Goal: Information Seeking & Learning: Learn about a topic

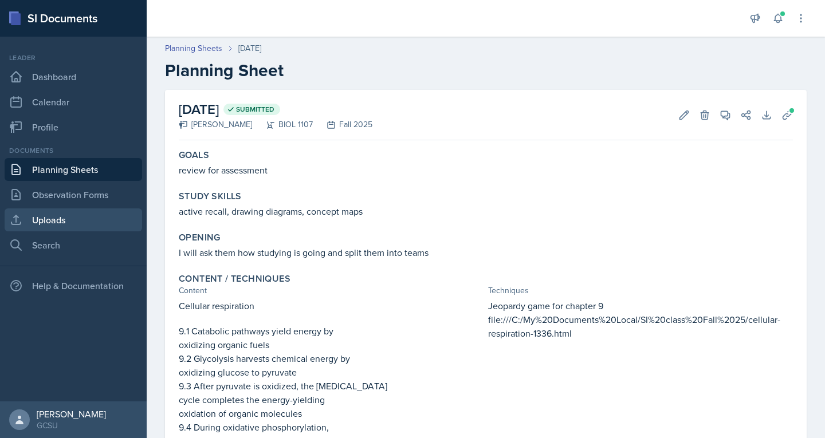
click at [32, 219] on link "Uploads" at bounding box center [74, 220] width 138 height 23
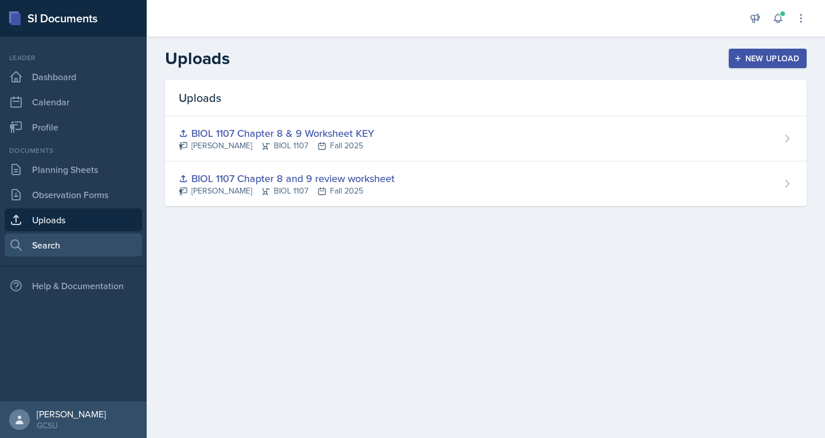
click at [41, 241] on link "Search" at bounding box center [74, 245] width 138 height 23
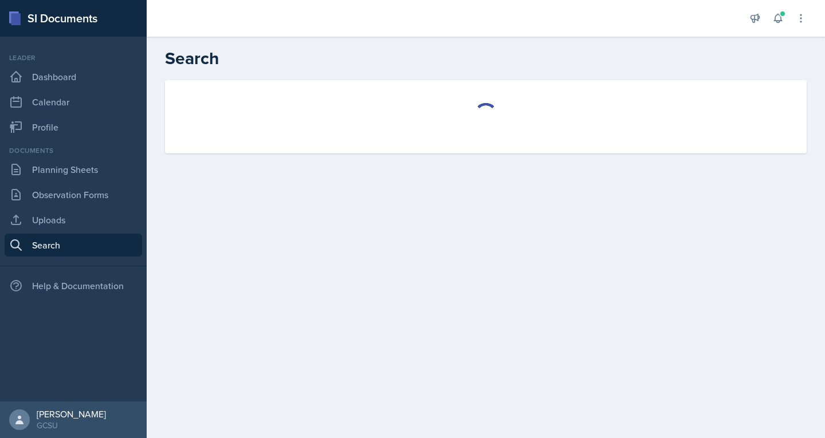
select select "all"
select select "1"
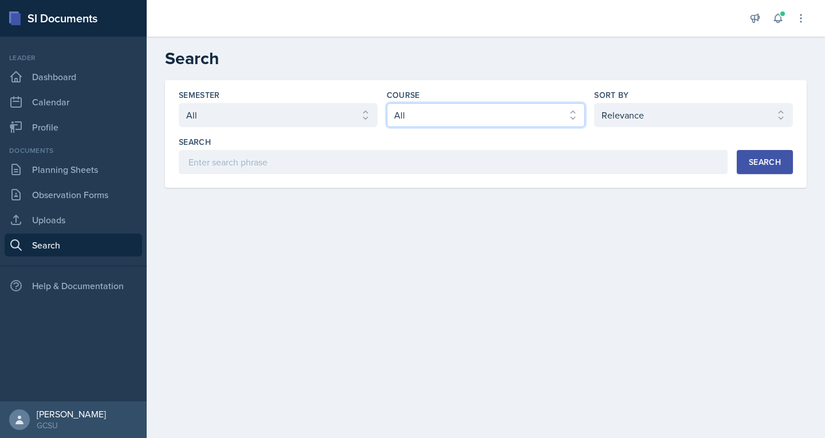
click at [473, 116] on select "Select course All ACCT 3101 ACCT 3102 ASTR 1000 BIOL 1100 BIOL 1107 BIOL 1108 B…" at bounding box center [486, 115] width 199 height 24
click at [387, 103] on select "Select course All ACCT 3101 ACCT 3102 ASTR 1000 BIOL 1100 BIOL 1107 BIOL 1108 B…" at bounding box center [486, 115] width 199 height 24
click at [770, 162] on div "Search" at bounding box center [765, 162] width 32 height 9
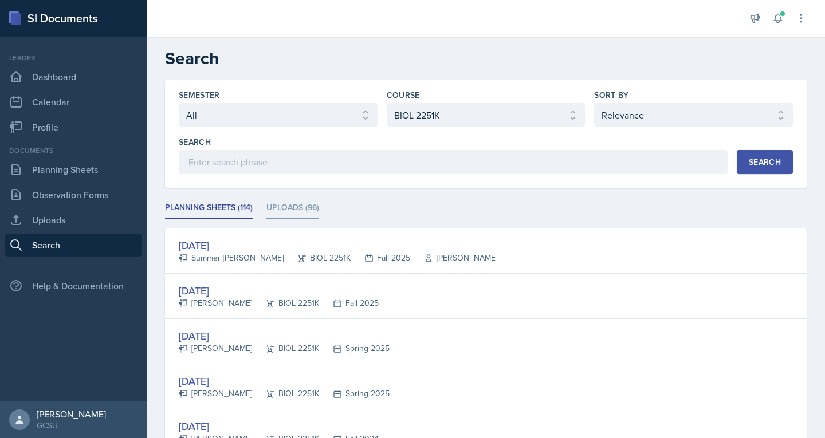
click at [296, 214] on li "Uploads (96)" at bounding box center [292, 208] width 53 height 22
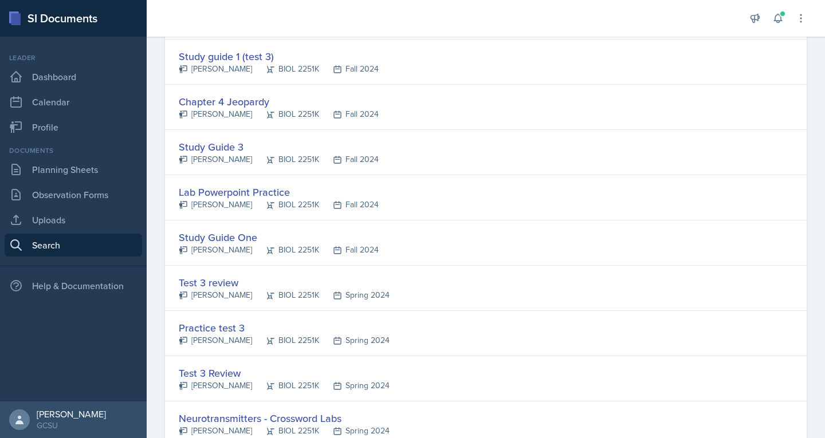
scroll to position [2126, 0]
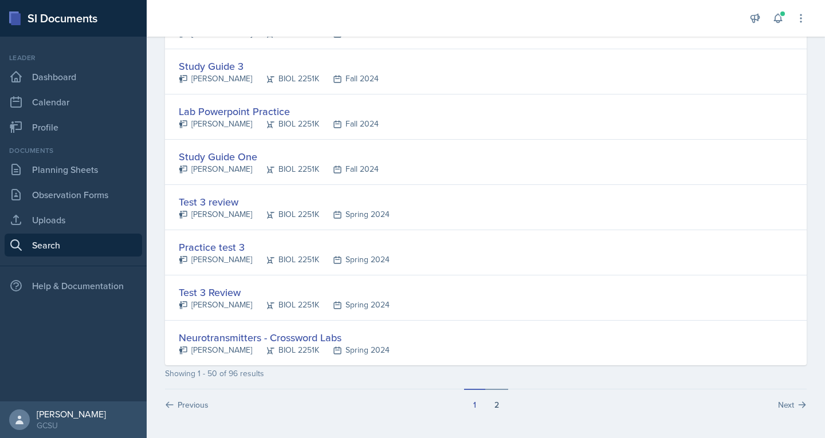
click at [490, 406] on button "2" at bounding box center [496, 400] width 23 height 22
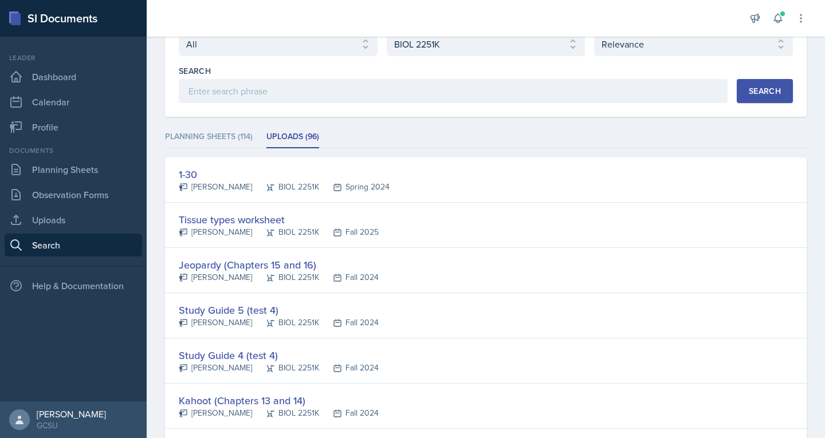
scroll to position [0, 0]
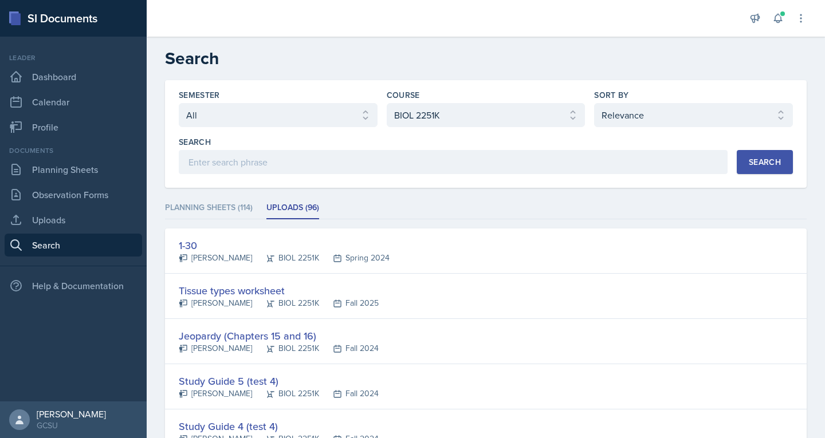
click at [288, 211] on li "Uploads (96)" at bounding box center [292, 208] width 53 height 22
click at [749, 165] on div "Search" at bounding box center [765, 162] width 32 height 9
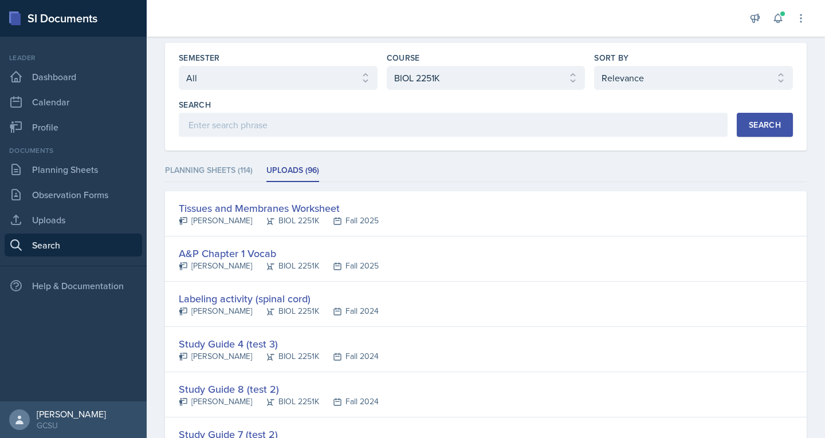
scroll to position [34, 0]
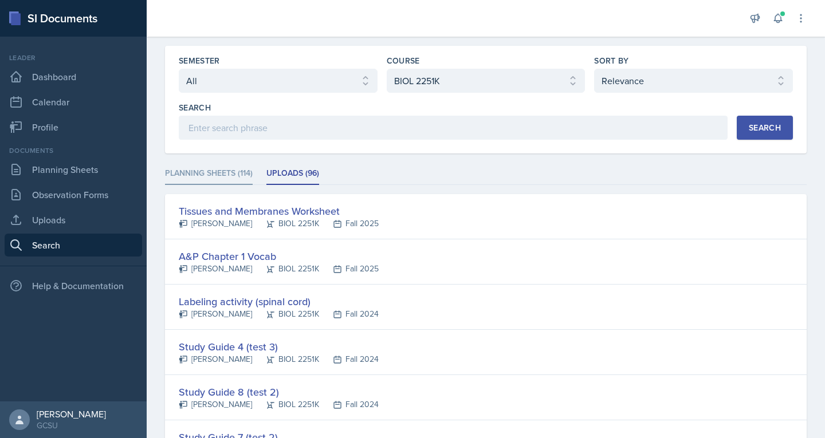
click at [179, 173] on li "Planning Sheets (114)" at bounding box center [209, 174] width 88 height 22
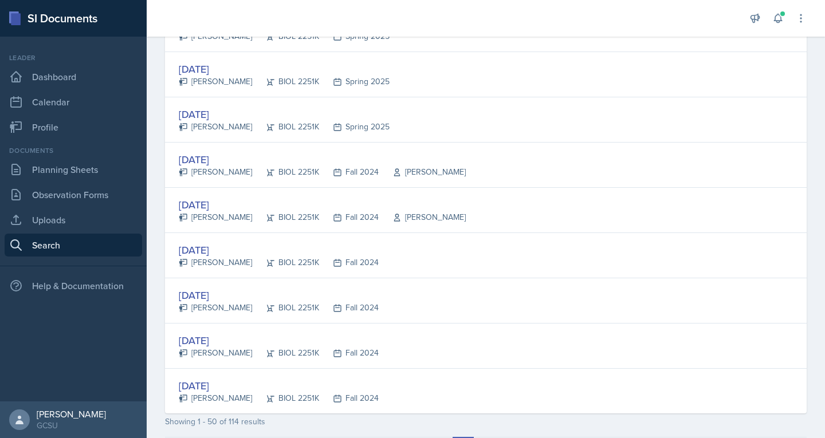
scroll to position [2126, 0]
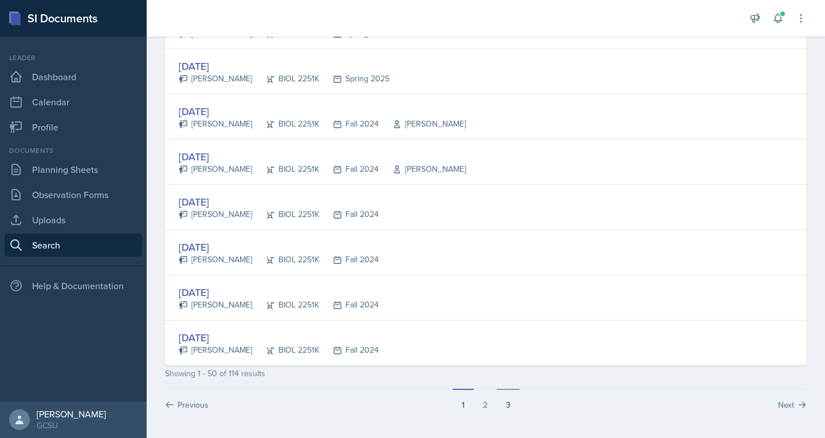
click at [505, 403] on button "3" at bounding box center [508, 400] width 23 height 22
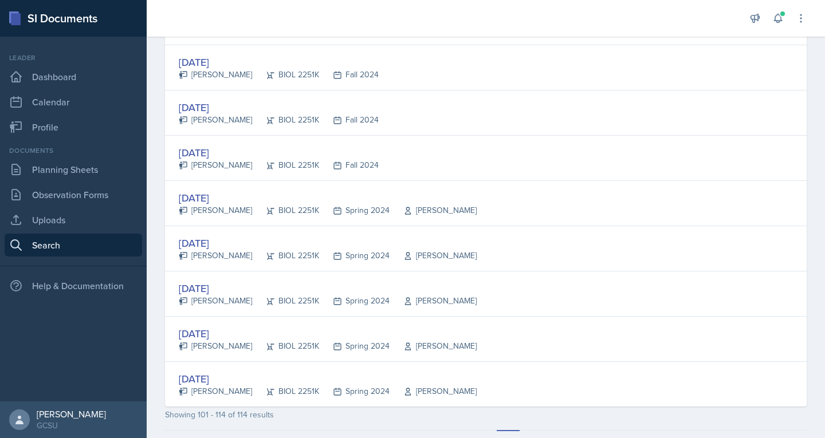
scroll to position [496, 0]
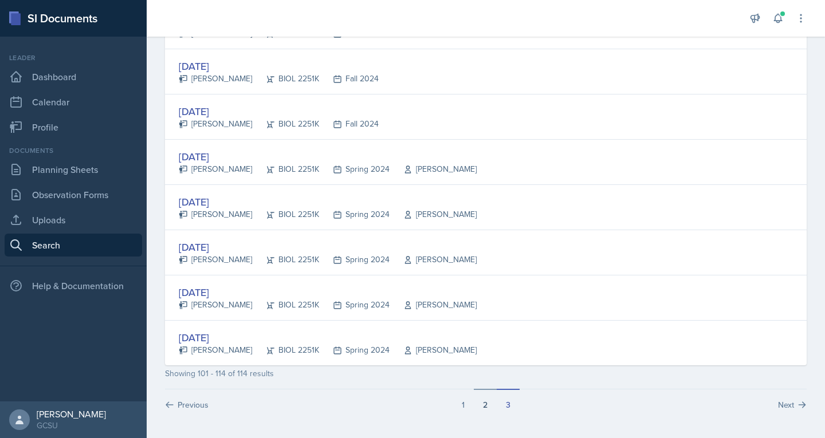
click at [481, 407] on button "2" at bounding box center [485, 400] width 23 height 22
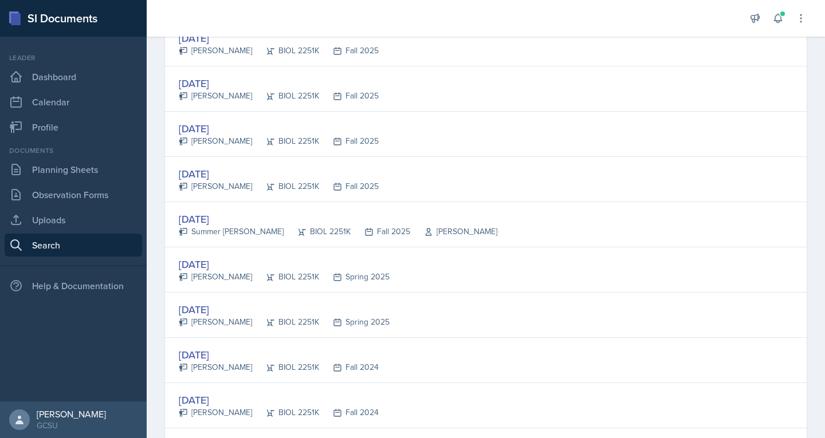
scroll to position [666, 0]
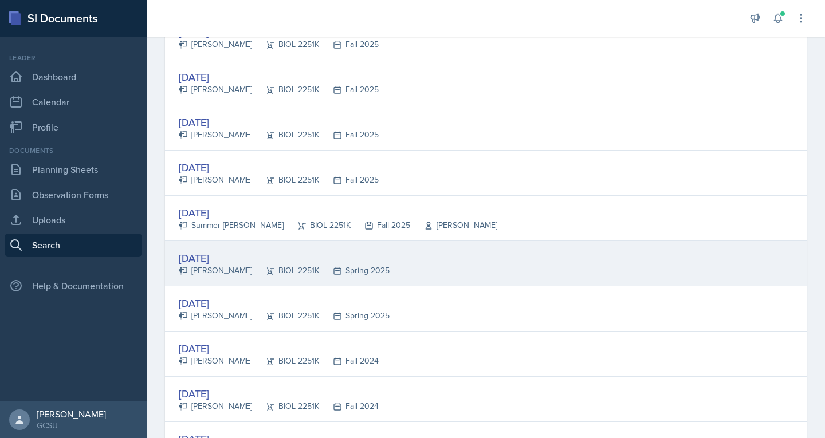
click at [209, 261] on div "[DATE]" at bounding box center [284, 257] width 211 height 15
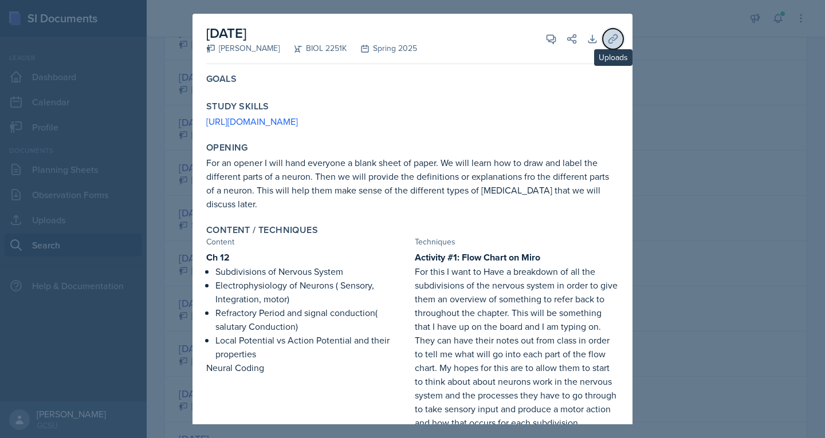
click at [607, 40] on icon at bounding box center [612, 38] width 11 height 11
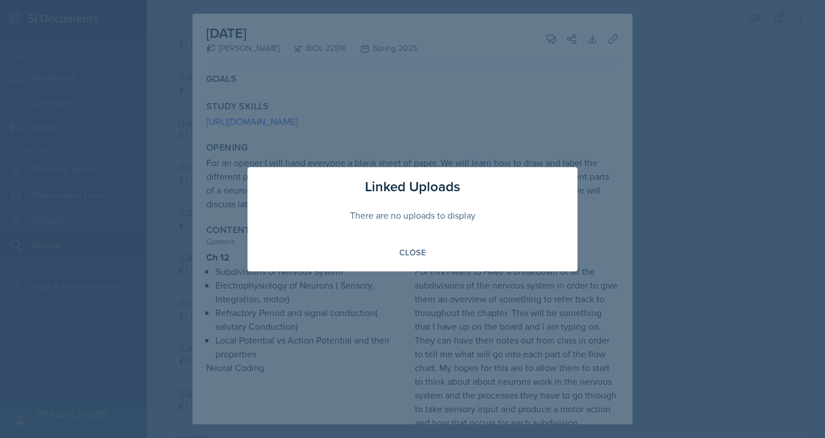
click at [503, 132] on div at bounding box center [412, 219] width 825 height 438
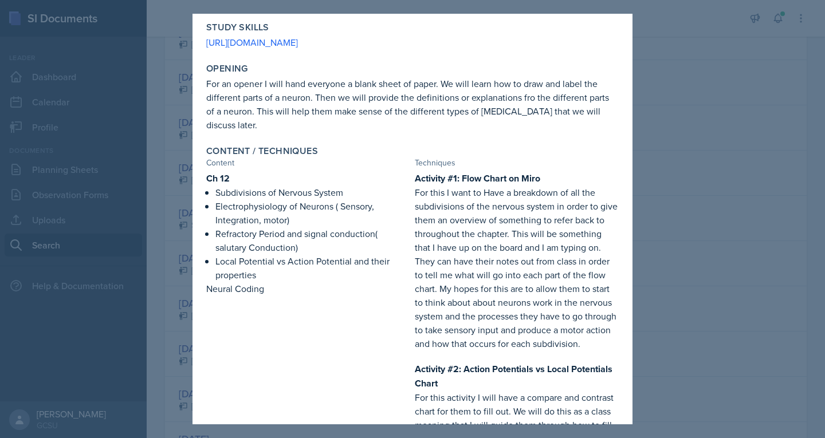
scroll to position [80, 0]
click at [177, 195] on div at bounding box center [412, 219] width 825 height 438
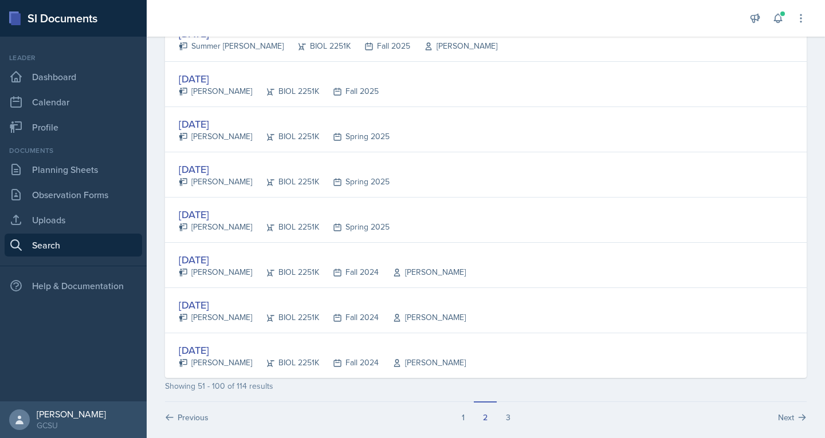
scroll to position [2126, 0]
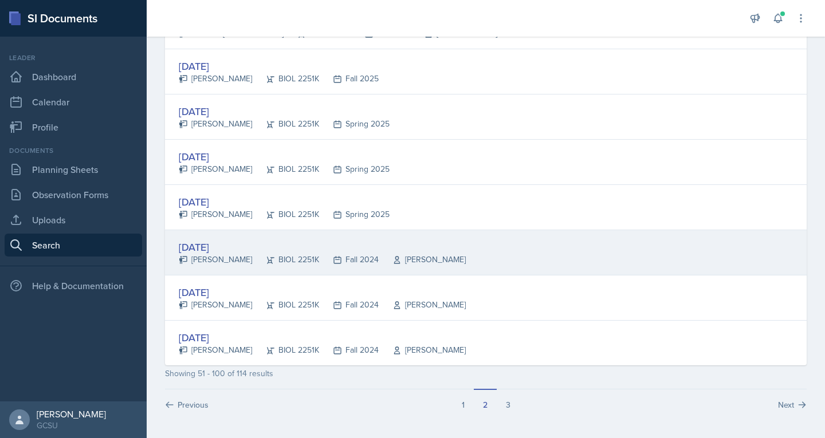
click at [206, 252] on div "[DATE]" at bounding box center [322, 247] width 287 height 15
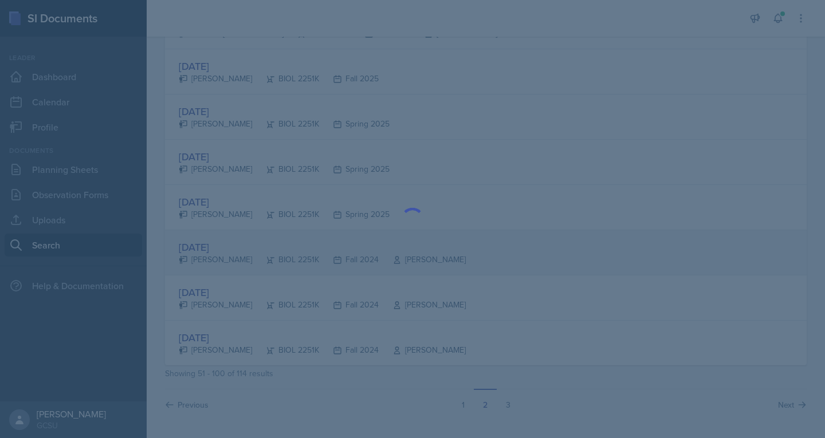
scroll to position [0, 0]
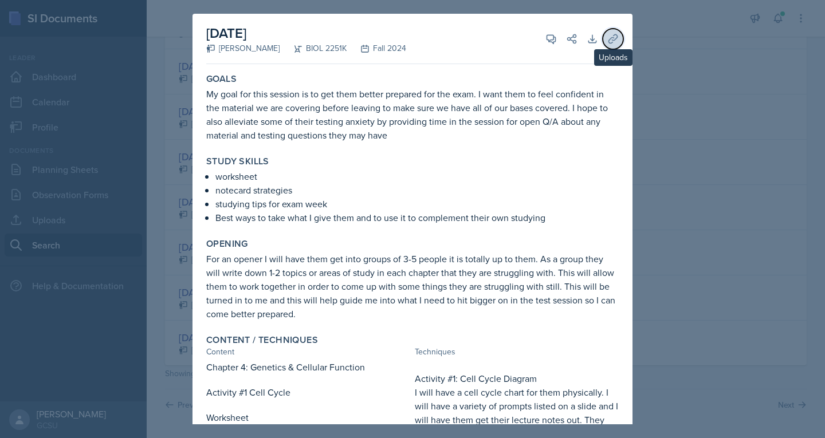
click at [611, 41] on button "Uploads" at bounding box center [613, 39] width 21 height 21
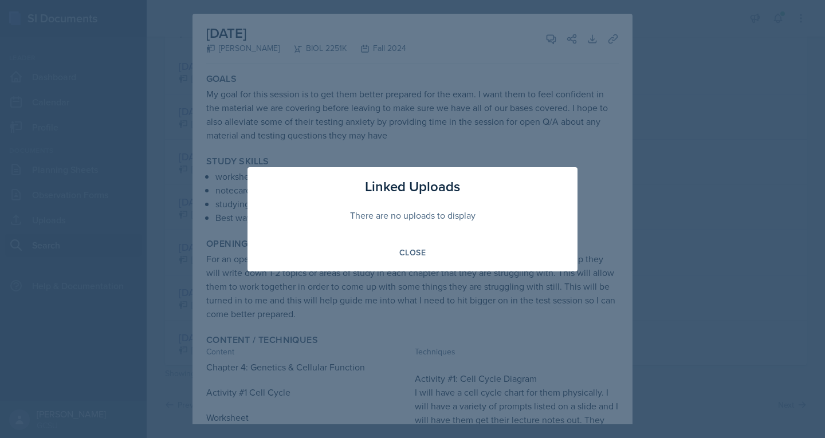
click at [674, 128] on div at bounding box center [412, 219] width 825 height 438
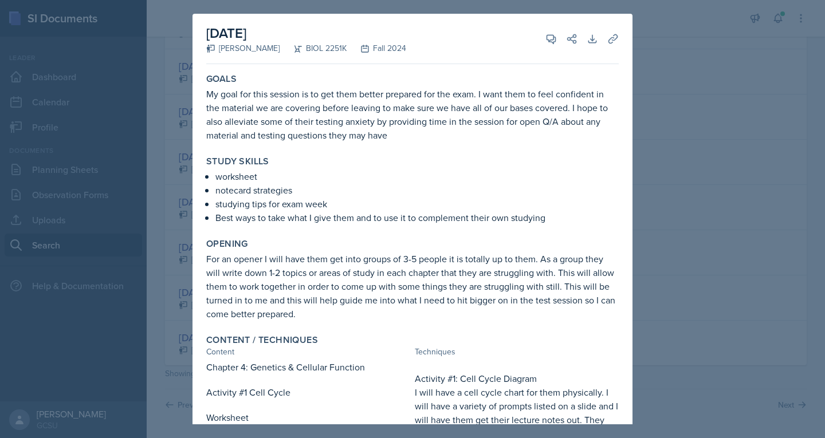
click at [677, 135] on div at bounding box center [412, 219] width 825 height 438
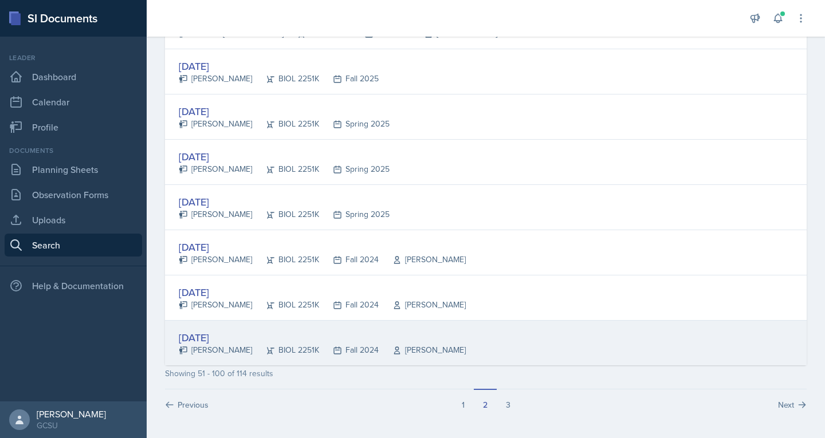
click at [215, 341] on div "[DATE]" at bounding box center [322, 337] width 287 height 15
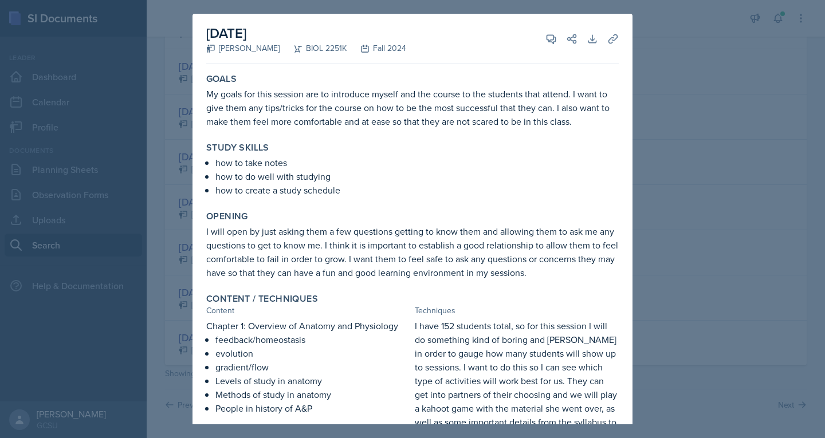
click at [678, 76] on div at bounding box center [412, 219] width 825 height 438
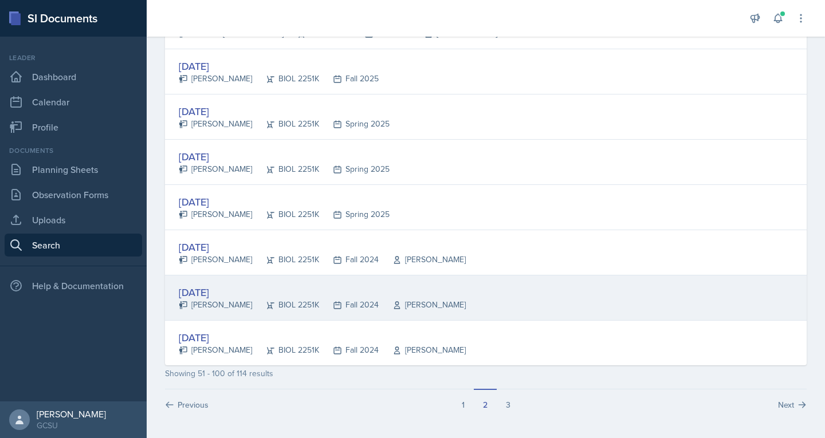
click at [201, 303] on div "[PERSON_NAME]" at bounding box center [215, 305] width 73 height 12
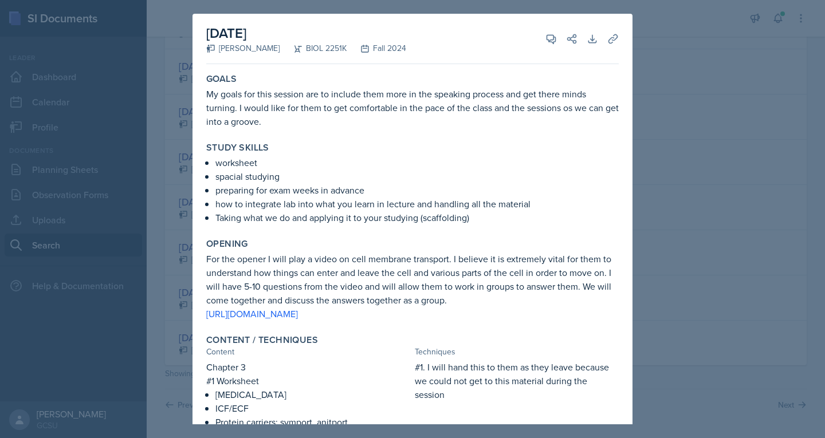
click at [716, 167] on div at bounding box center [412, 219] width 825 height 438
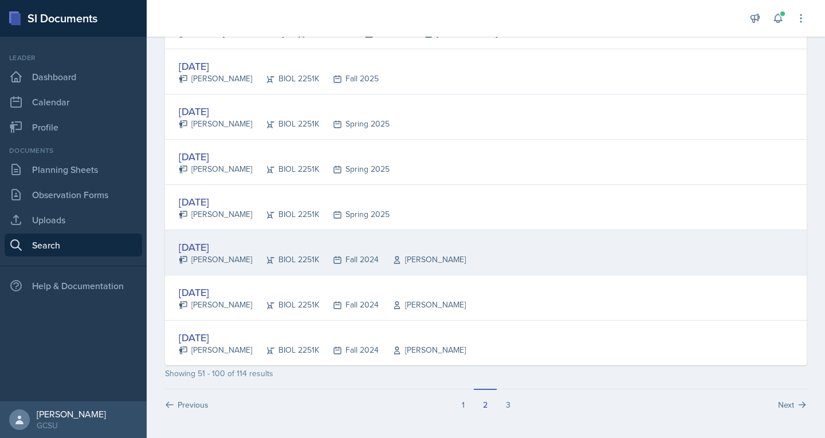
click at [272, 241] on div "[DATE]" at bounding box center [322, 247] width 287 height 15
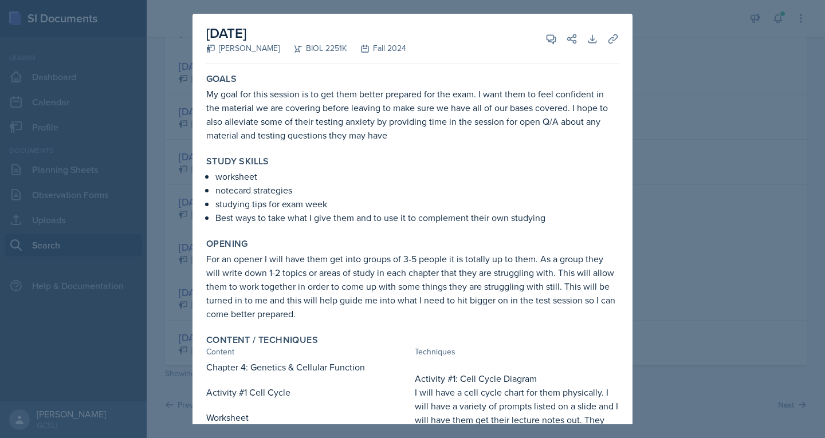
click at [712, 177] on div at bounding box center [412, 219] width 825 height 438
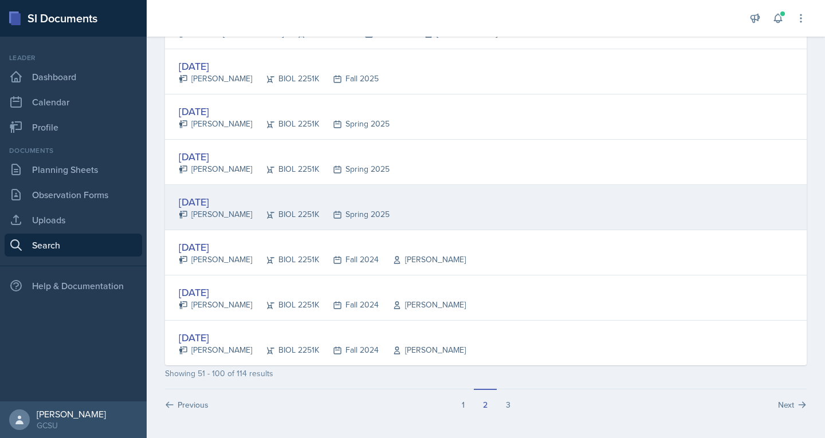
click at [267, 205] on div "[DATE]" at bounding box center [284, 201] width 211 height 15
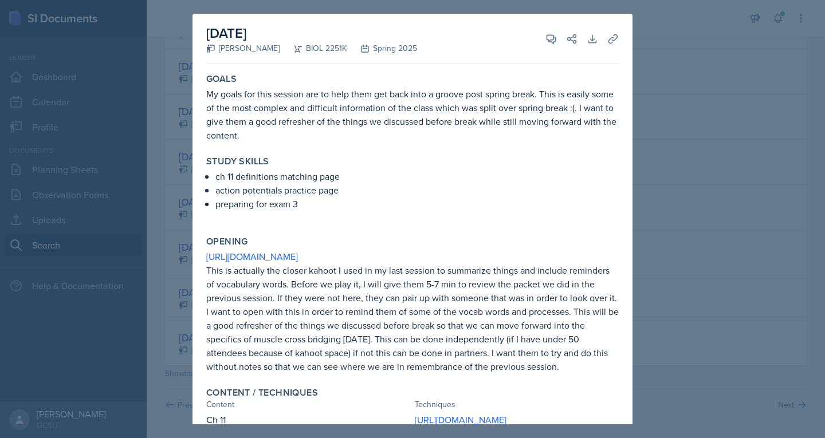
click at [673, 147] on div at bounding box center [412, 219] width 825 height 438
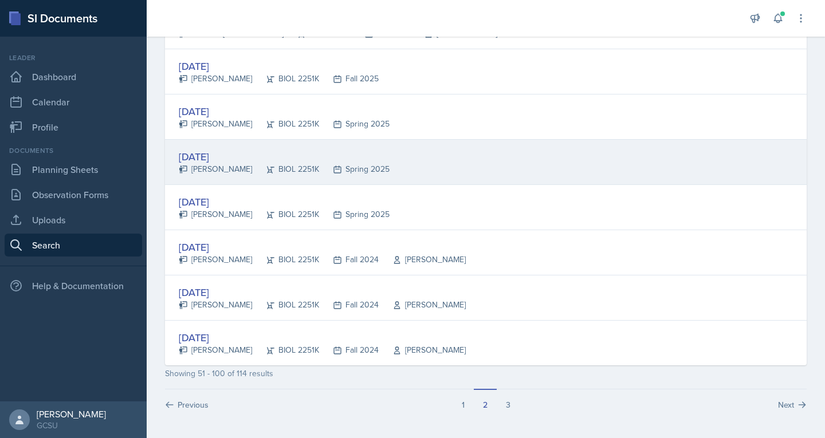
click at [305, 162] on div "[DATE]" at bounding box center [284, 156] width 211 height 15
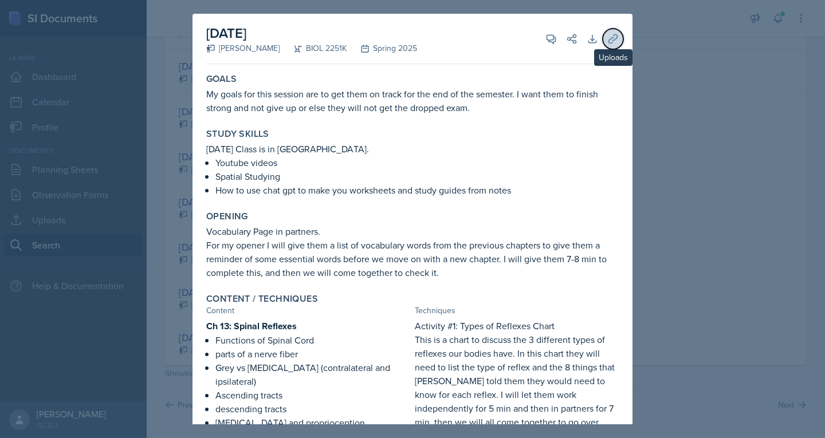
click at [604, 45] on button "Uploads" at bounding box center [613, 39] width 21 height 21
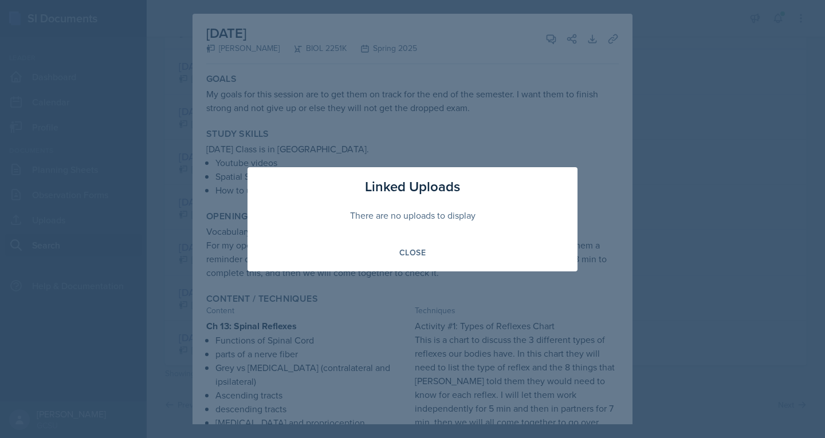
click at [674, 105] on div at bounding box center [412, 219] width 825 height 438
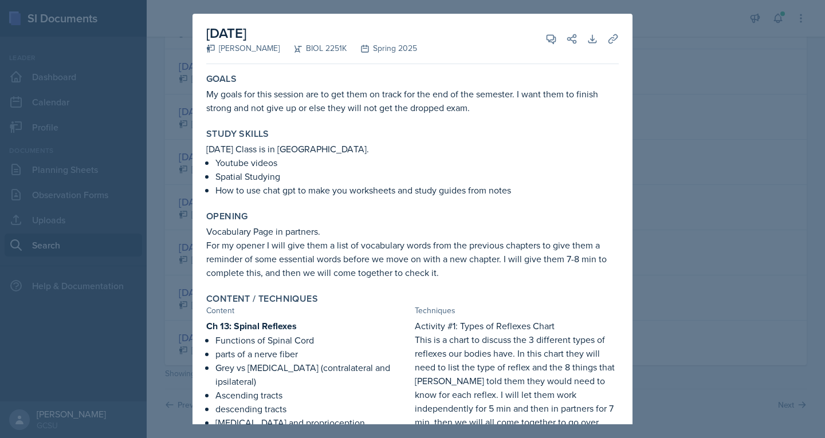
click at [676, 118] on div at bounding box center [412, 219] width 825 height 438
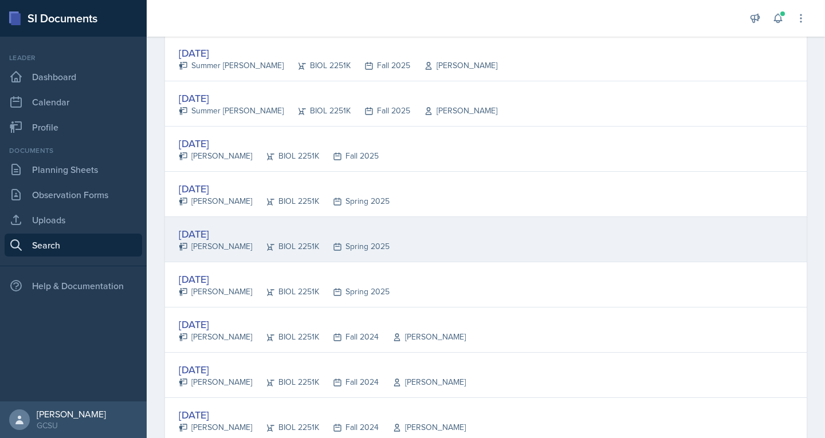
scroll to position [2047, 0]
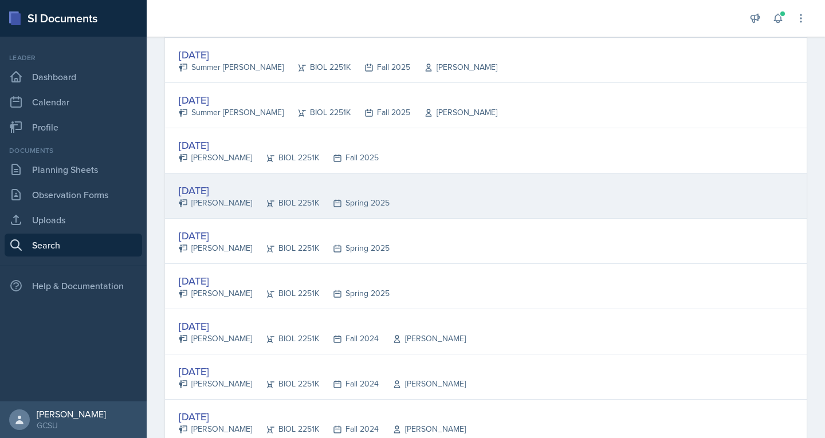
click at [278, 200] on div "BIOL 2251K" at bounding box center [285, 203] width 67 height 12
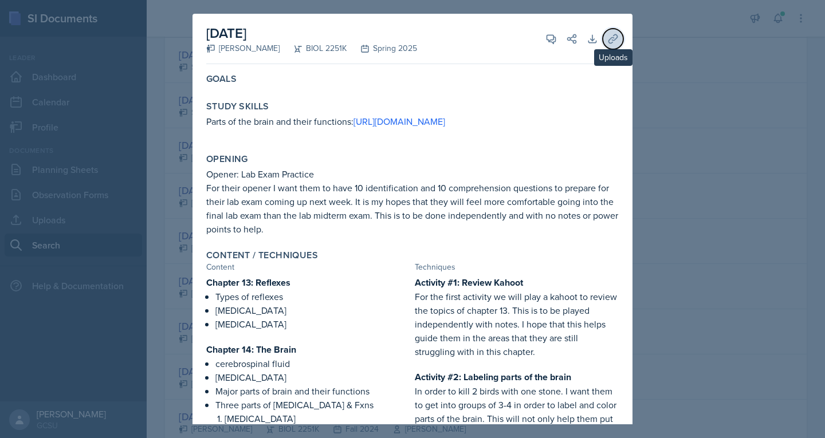
click at [607, 43] on icon at bounding box center [612, 38] width 11 height 11
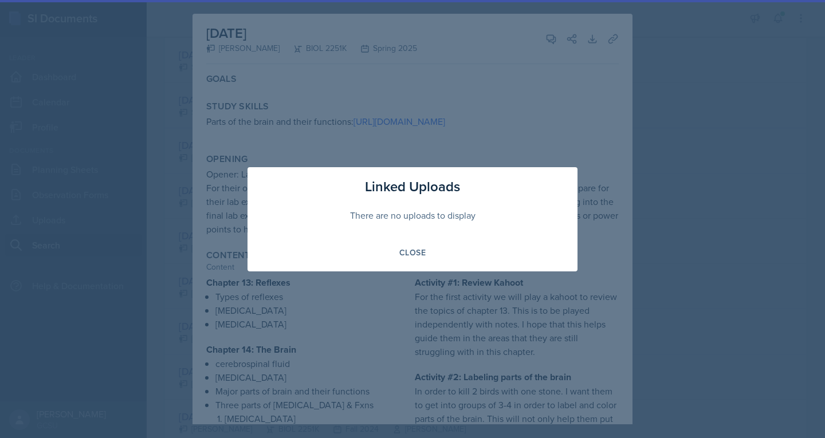
click at [711, 113] on div at bounding box center [412, 219] width 825 height 438
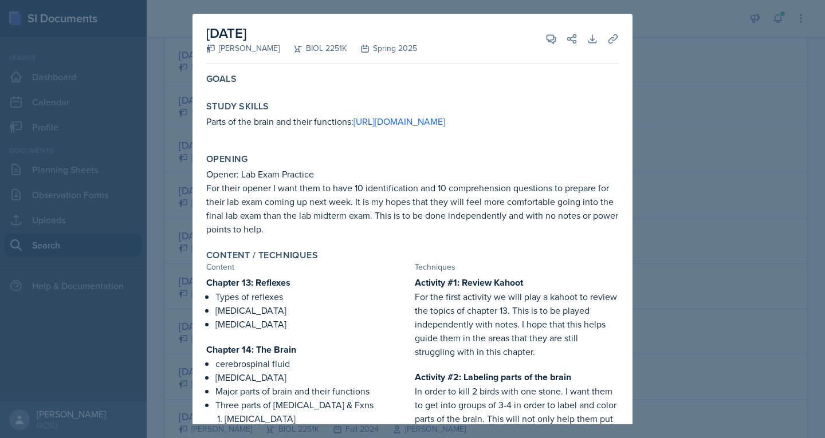
click at [711, 113] on div at bounding box center [412, 219] width 825 height 438
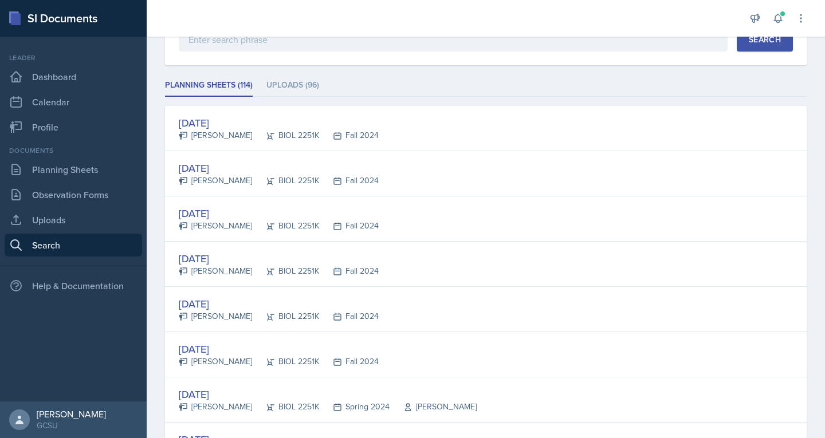
scroll to position [0, 0]
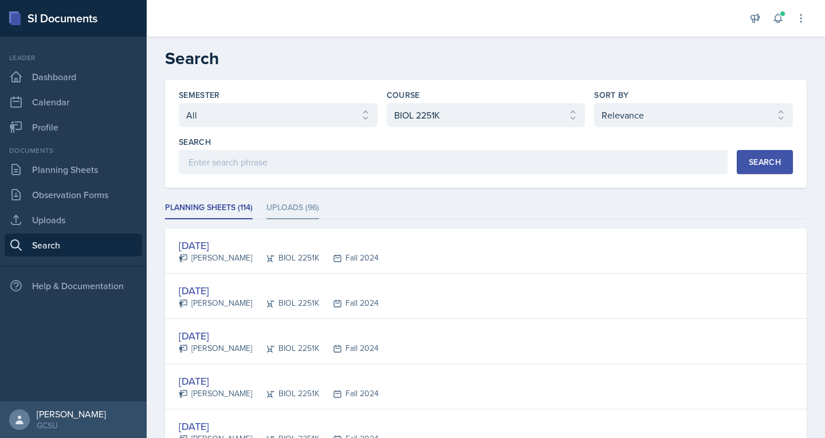
click at [301, 206] on li "Uploads (96)" at bounding box center [292, 208] width 53 height 22
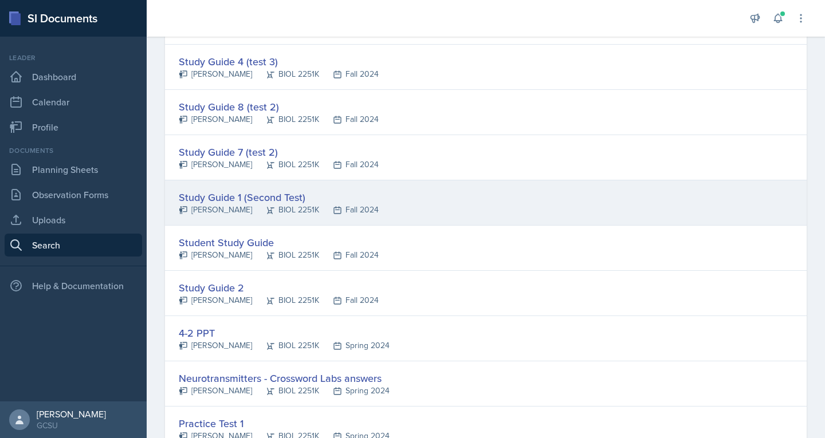
scroll to position [321, 0]
click at [229, 195] on div "Study Guide 1 (Second Test)" at bounding box center [279, 196] width 200 height 15
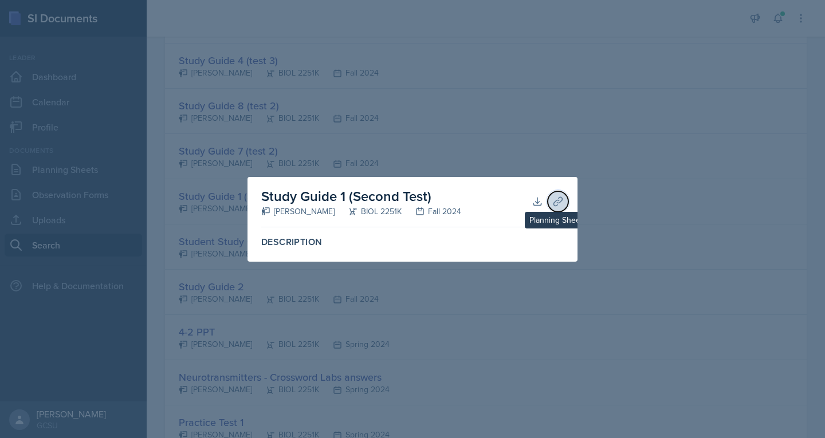
click at [562, 203] on icon at bounding box center [557, 201] width 11 height 11
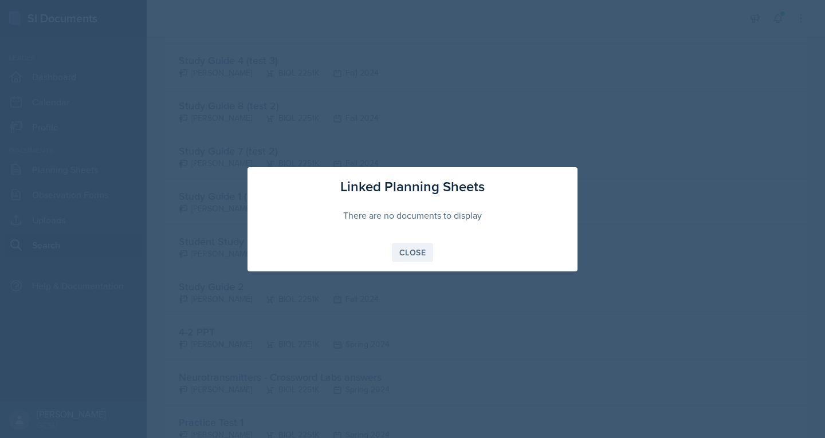
click at [420, 257] on div "Close" at bounding box center [412, 252] width 26 height 9
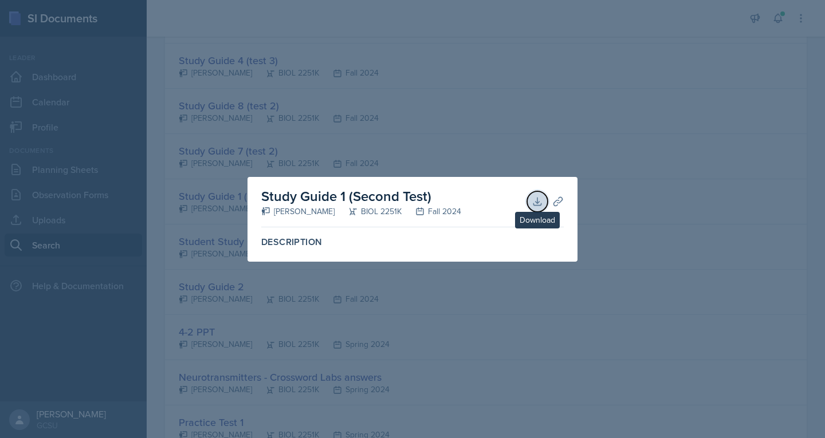
click at [540, 201] on icon at bounding box center [536, 201] width 7 height 7
click at [271, 112] on div at bounding box center [412, 219] width 825 height 438
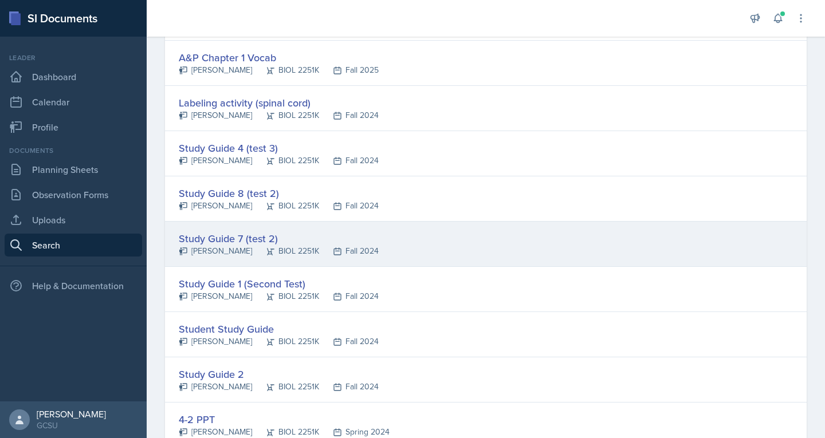
scroll to position [232, 0]
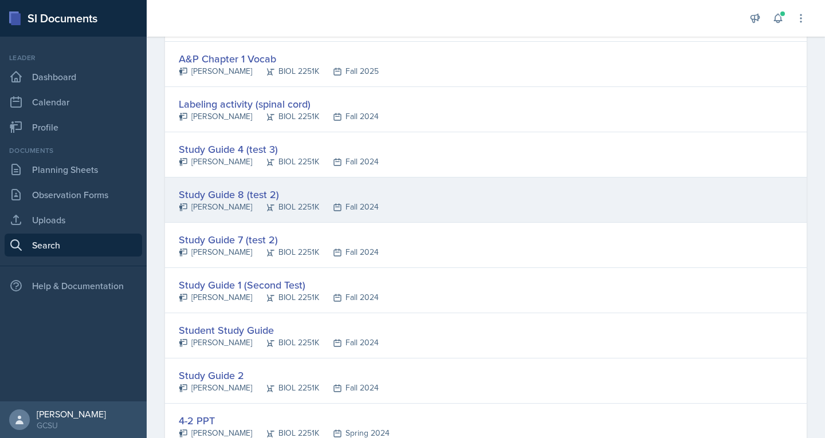
click at [198, 198] on div "Study Guide 8 (test 2)" at bounding box center [279, 194] width 200 height 15
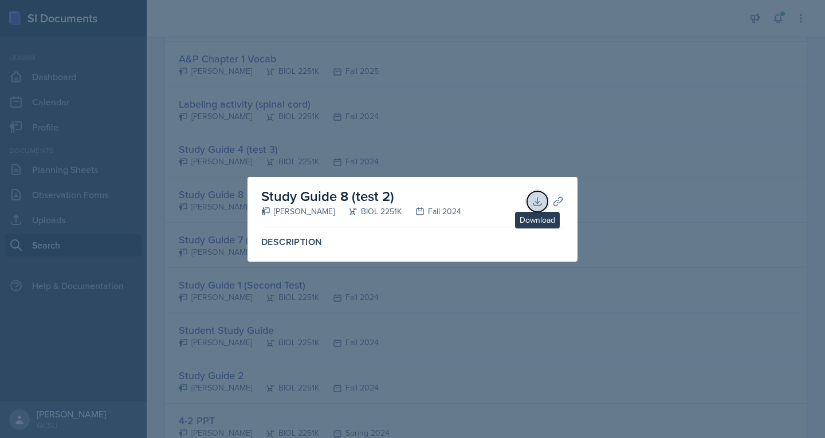
click at [535, 203] on icon at bounding box center [537, 201] width 11 height 11
click at [496, 91] on div at bounding box center [412, 219] width 825 height 438
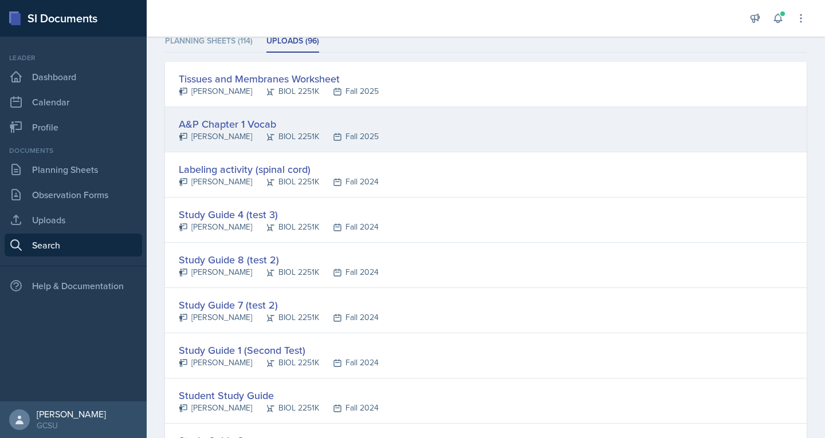
scroll to position [166, 0]
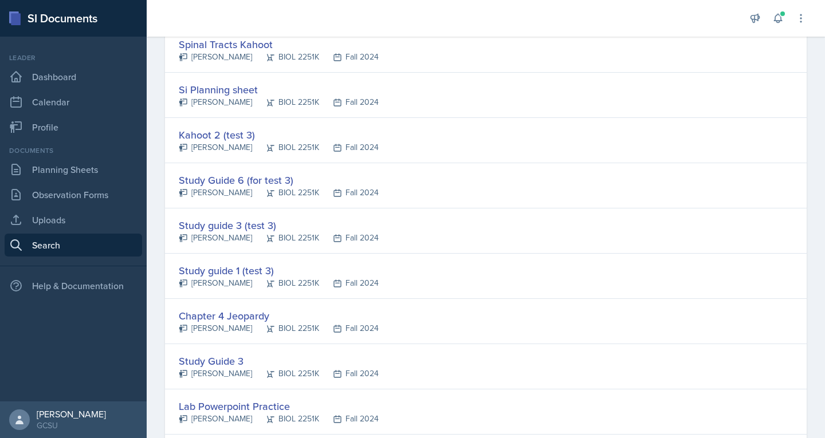
scroll to position [2126, 0]
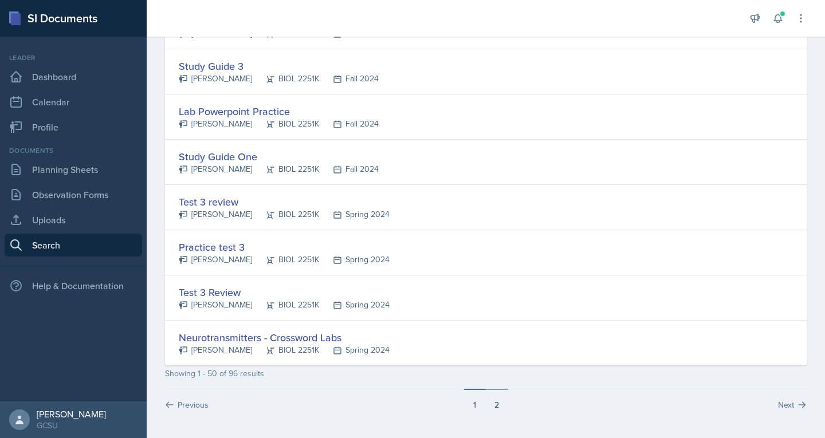
click at [496, 408] on button "2" at bounding box center [496, 400] width 23 height 22
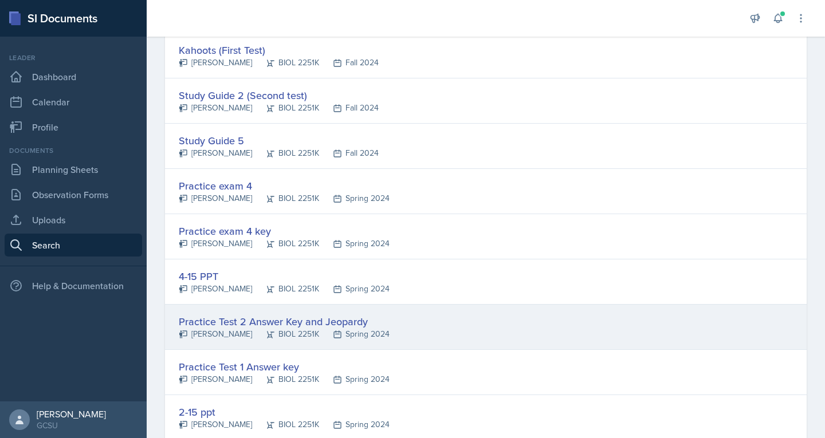
scroll to position [1779, 0]
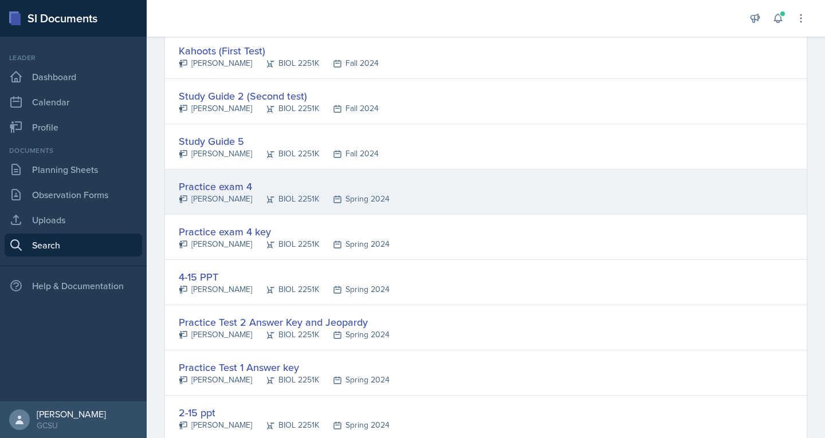
click at [213, 196] on div "[PERSON_NAME]" at bounding box center [215, 199] width 73 height 12
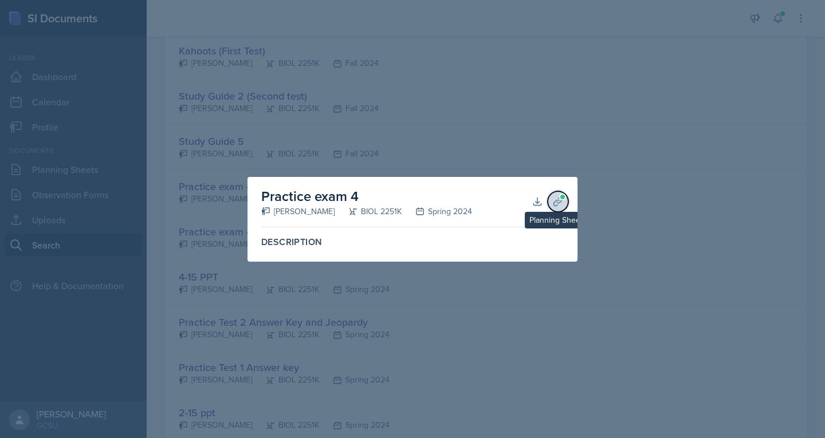
click at [559, 207] on button "Planning Sheets" at bounding box center [558, 201] width 21 height 21
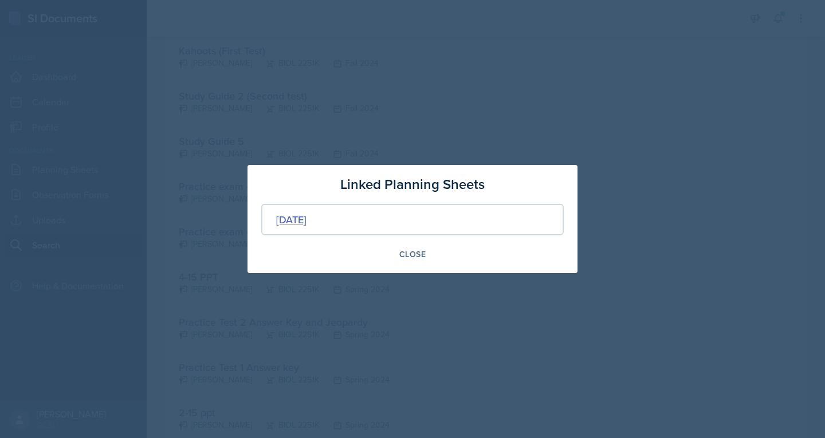
click at [307, 219] on div "[DATE]" at bounding box center [291, 219] width 30 height 15
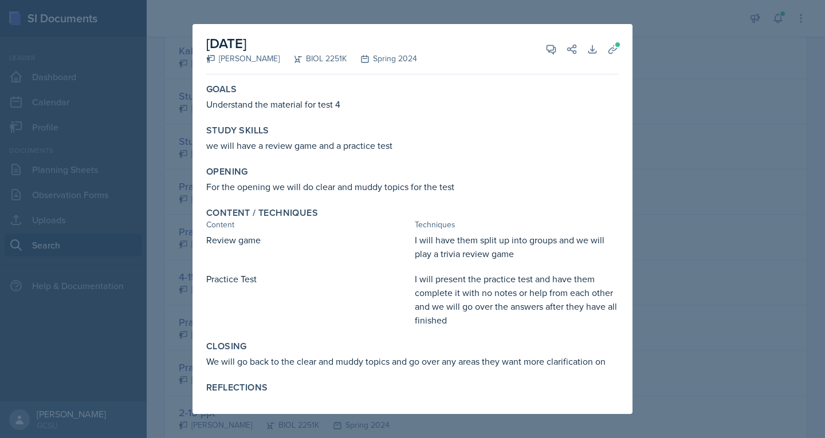
click at [715, 260] on div at bounding box center [412, 219] width 825 height 438
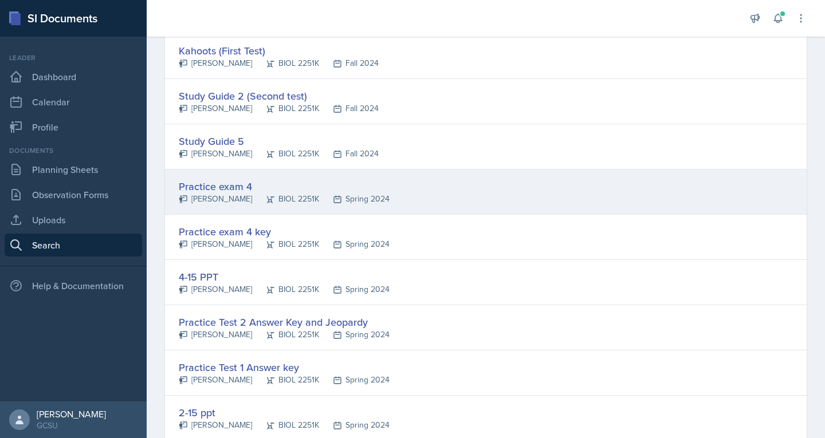
click at [210, 194] on div "[PERSON_NAME]" at bounding box center [215, 199] width 73 height 12
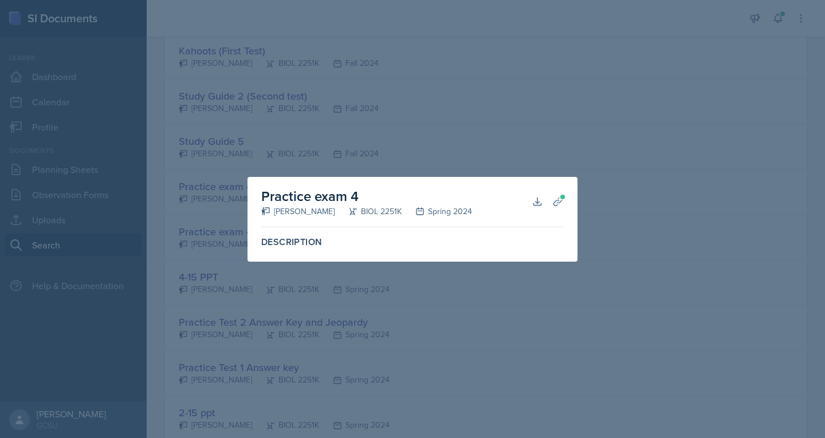
click at [196, 236] on div at bounding box center [412, 219] width 825 height 438
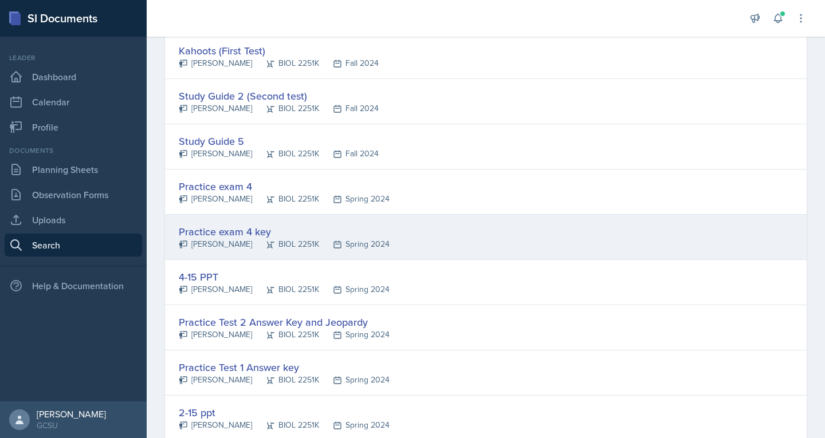
click at [239, 237] on div "Practice exam 4 key" at bounding box center [284, 231] width 211 height 15
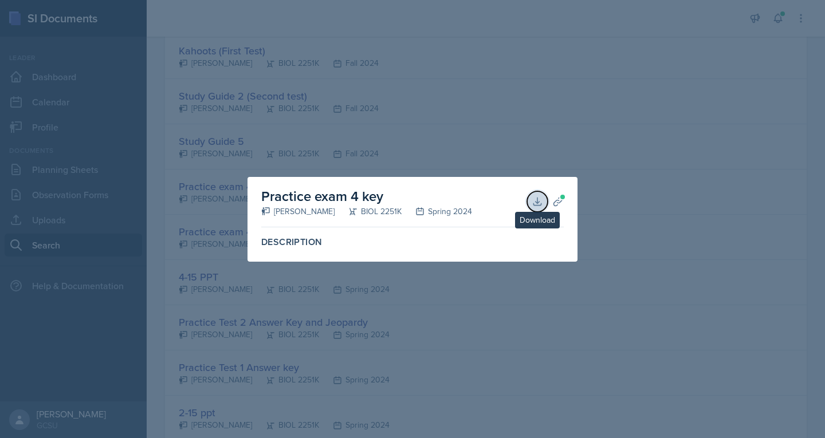
click at [538, 205] on icon at bounding box center [537, 201] width 11 height 11
click at [476, 113] on div at bounding box center [412, 219] width 825 height 438
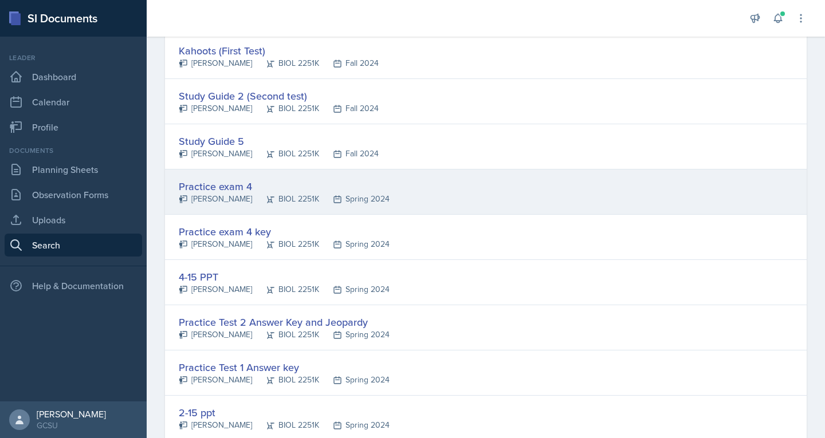
click at [226, 195] on div "[PERSON_NAME]" at bounding box center [215, 199] width 73 height 12
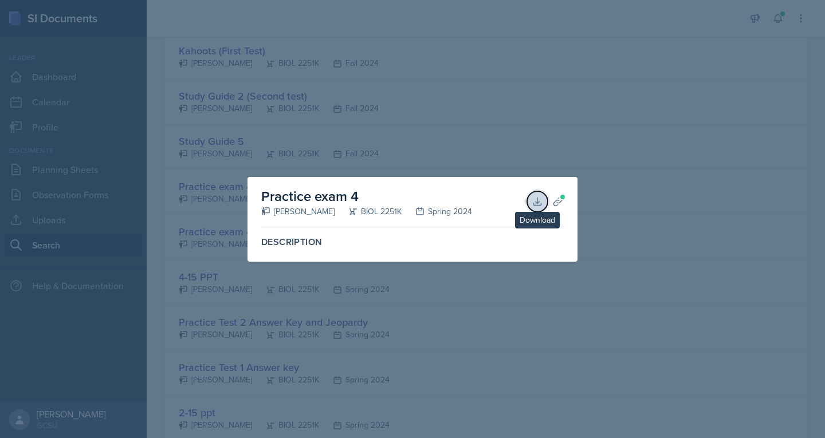
click at [531, 206] on button "Download" at bounding box center [537, 201] width 21 height 21
click at [621, 182] on div at bounding box center [412, 219] width 825 height 438
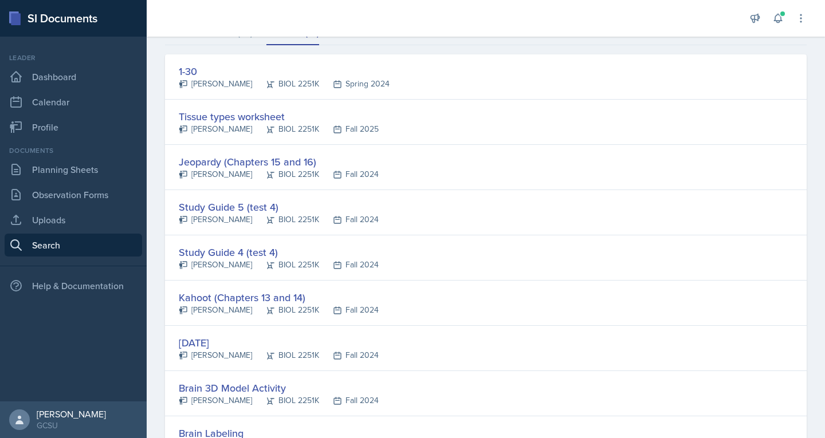
scroll to position [0, 0]
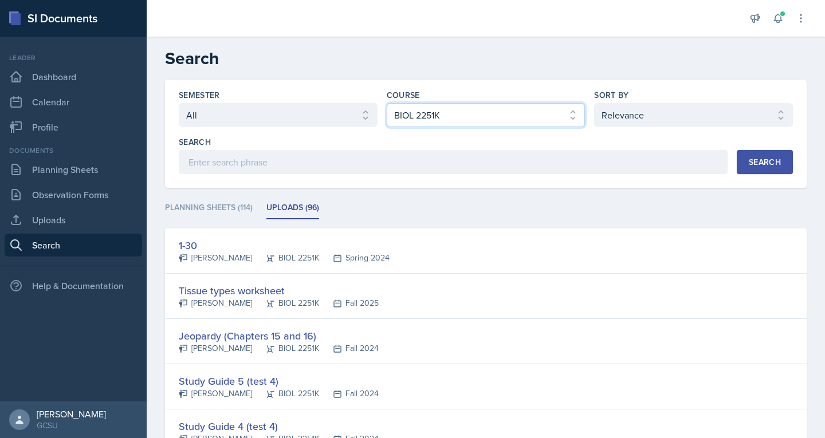
click at [445, 120] on select "Select course All ACCT 3101 ACCT 3102 ASTR 1000 BIOL 1100 BIOL 1107 BIOL 1108 B…" at bounding box center [486, 115] width 199 height 24
click at [387, 103] on select "Select course All ACCT 3101 ACCT 3102 ASTR 1000 BIOL 1100 BIOL 1107 BIOL 1108 B…" at bounding box center [486, 115] width 199 height 24
click at [749, 166] on div "Search" at bounding box center [765, 162] width 32 height 9
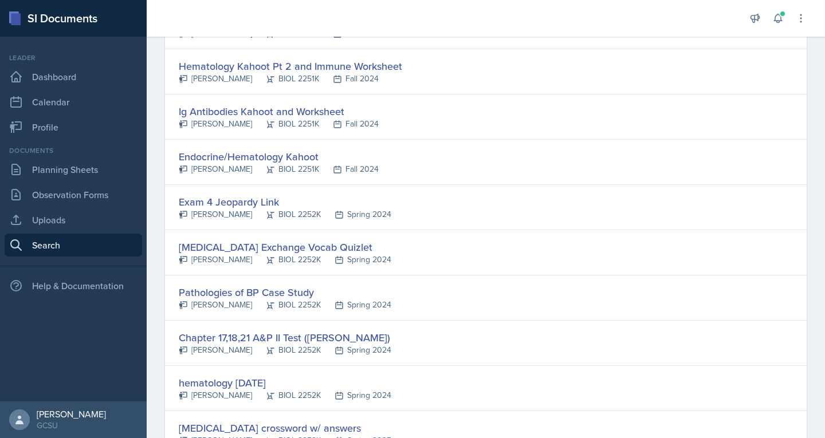
scroll to position [2126, 0]
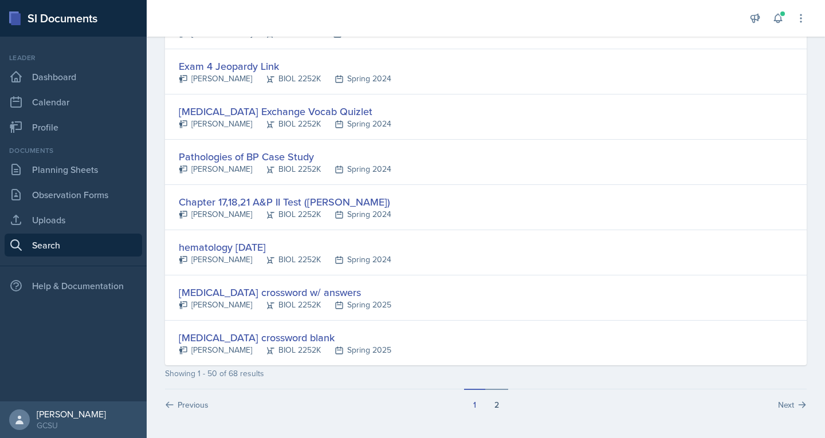
click at [492, 407] on button "2" at bounding box center [496, 400] width 23 height 22
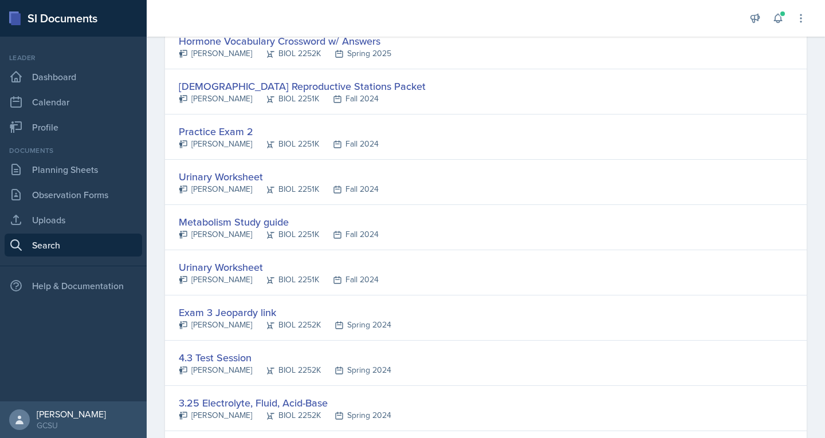
scroll to position [282, 0]
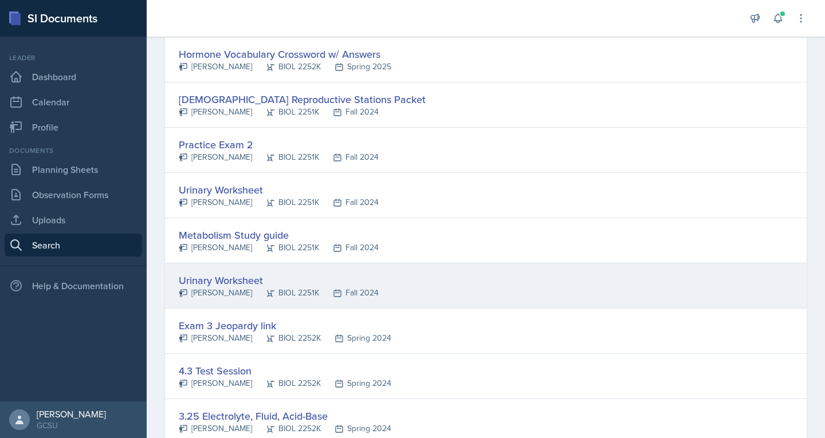
click at [217, 280] on div "Urinary Worksheet" at bounding box center [279, 280] width 200 height 15
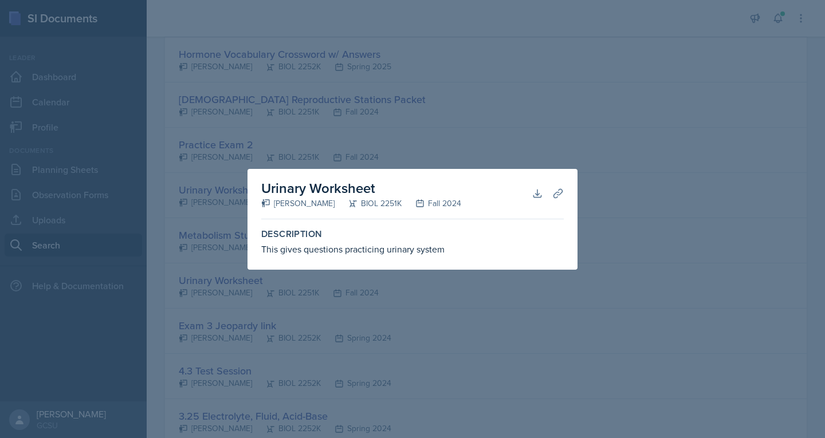
click at [201, 286] on div at bounding box center [412, 219] width 825 height 438
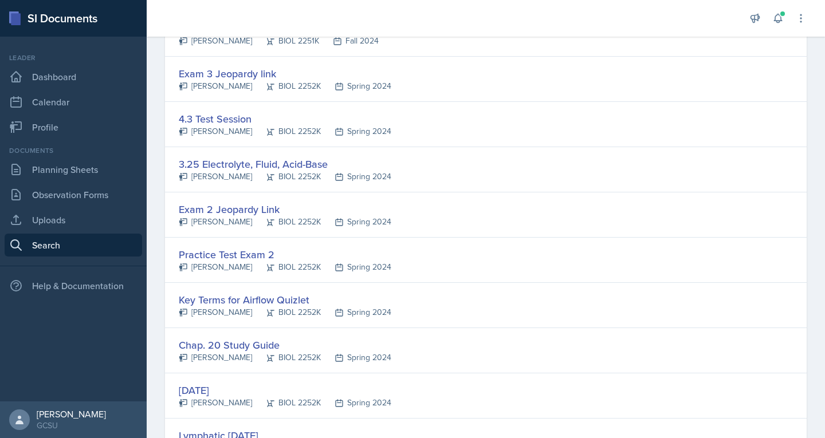
scroll to position [677, 0]
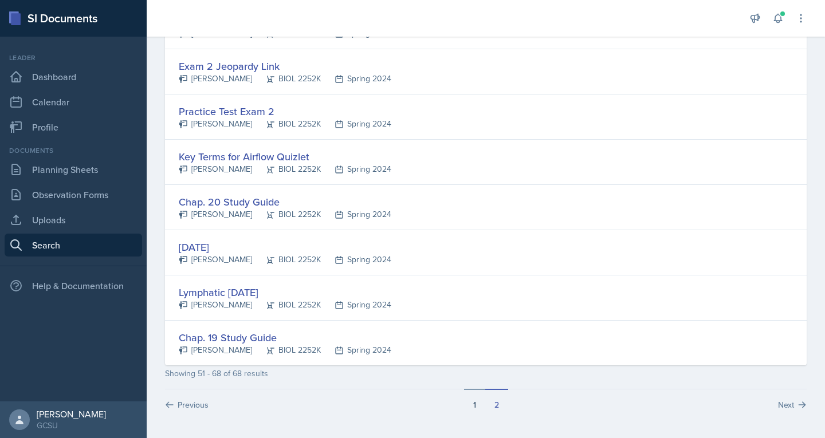
click at [468, 404] on button "1" at bounding box center [474, 400] width 21 height 22
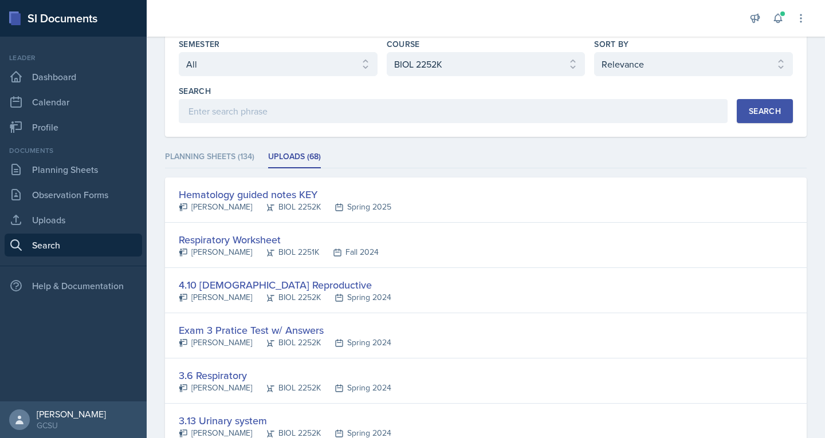
scroll to position [0, 0]
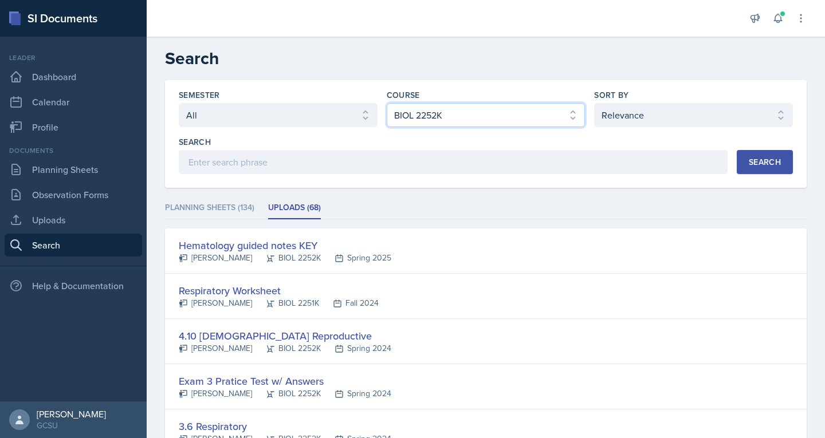
click at [501, 111] on select "Select course All ACCT 3101 ACCT 3102 ASTR 1000 BIOL 1100 BIOL 1107 BIOL 1108 B…" at bounding box center [486, 115] width 199 height 24
select select "6d02d006-d2ce-4ab3-bc11-53b48f3c94ca"
click at [387, 103] on select "Select course All ACCT 3101 ACCT 3102 ASTR 1000 BIOL 1100 BIOL 1107 BIOL 1108 B…" at bounding box center [486, 115] width 199 height 24
click at [764, 162] on div "Search" at bounding box center [765, 162] width 32 height 9
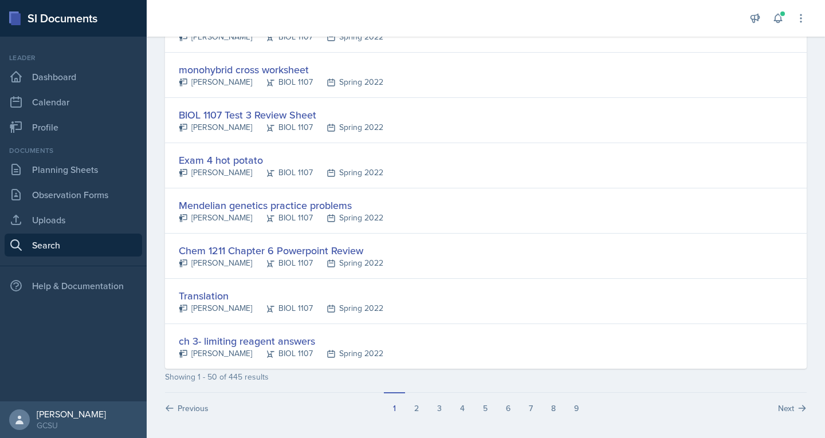
scroll to position [2126, 0]
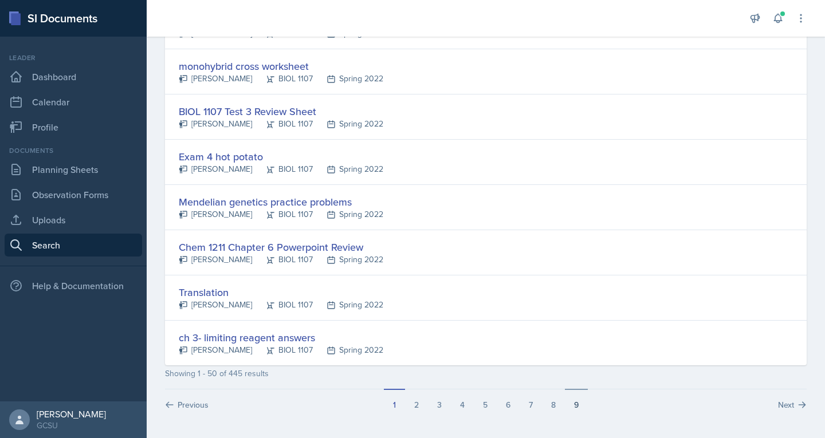
click at [573, 407] on button "9" at bounding box center [576, 400] width 23 height 22
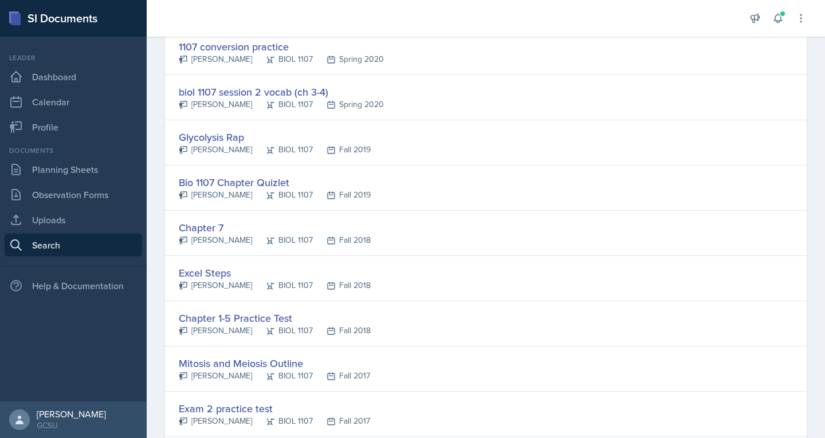
scroll to position [1783, 0]
